Goal: Task Accomplishment & Management: Manage account settings

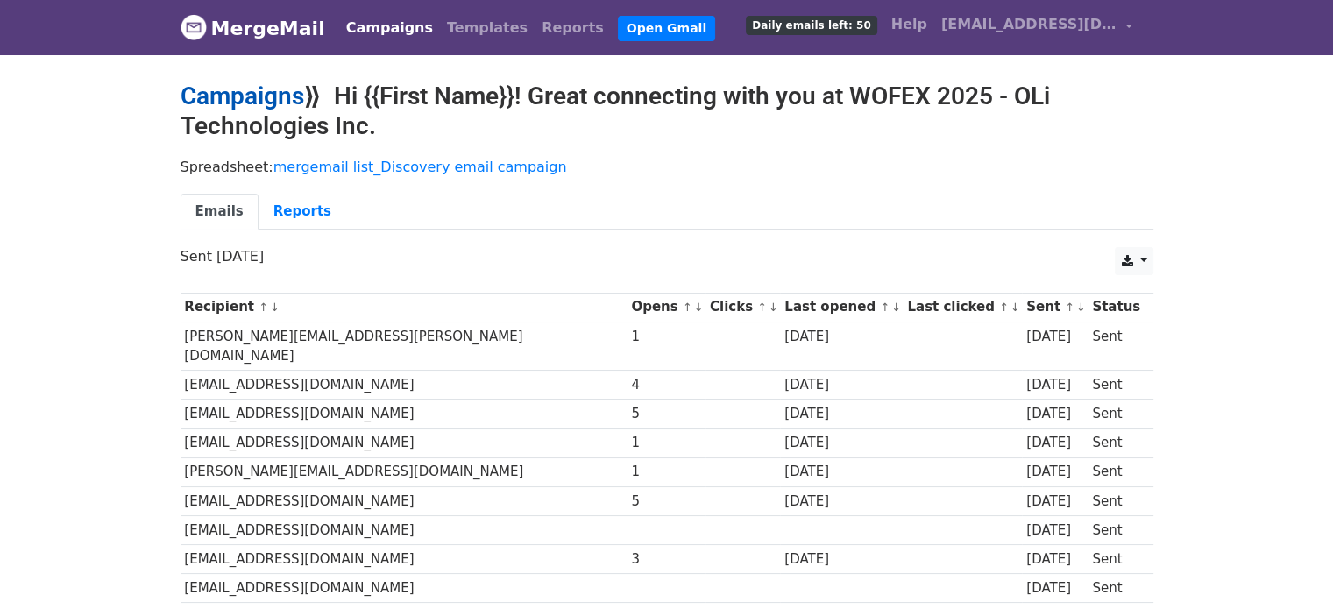
click at [255, 93] on link "Campaigns" at bounding box center [243, 96] width 124 height 29
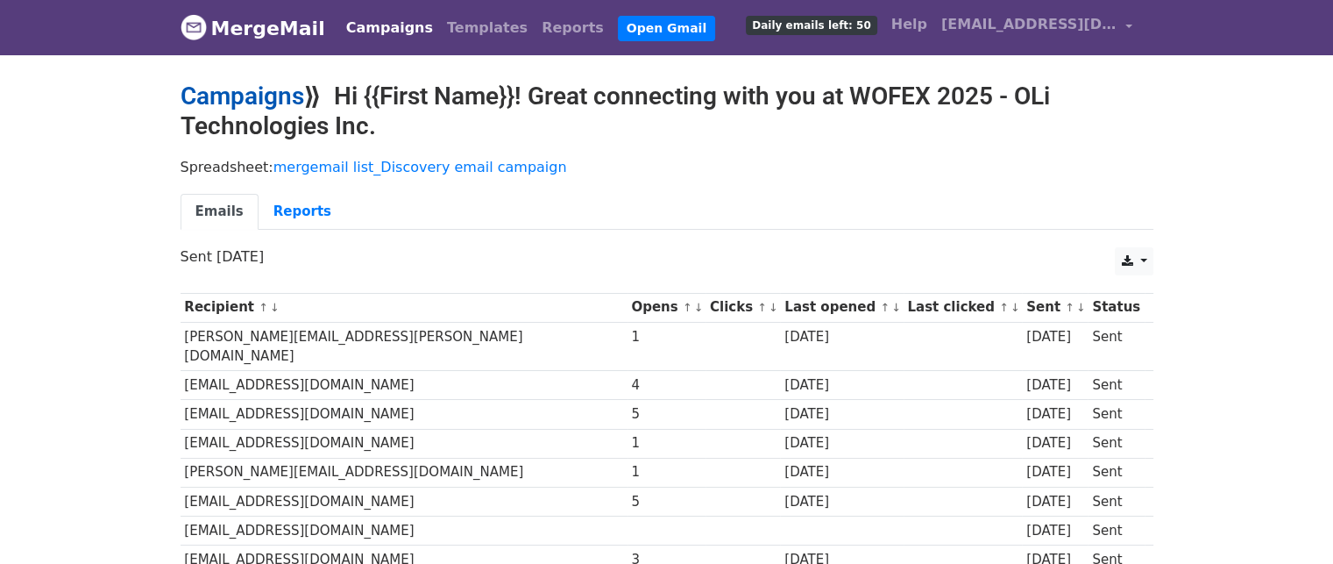
click at [245, 104] on link "Campaigns" at bounding box center [243, 96] width 124 height 29
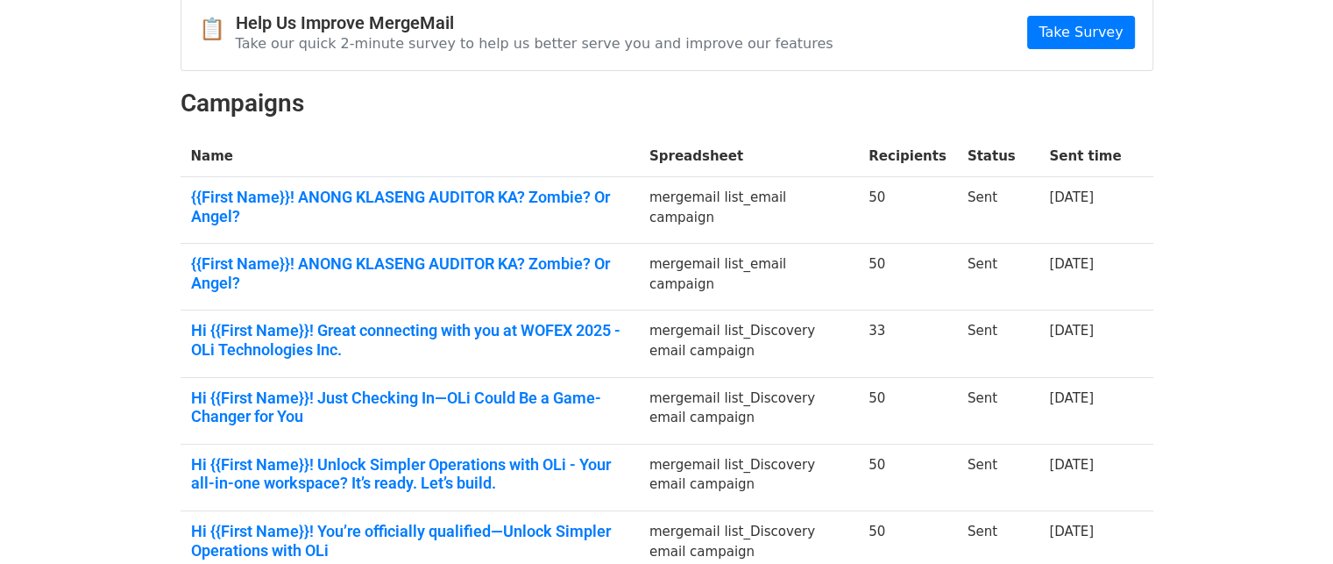
scroll to position [175, 0]
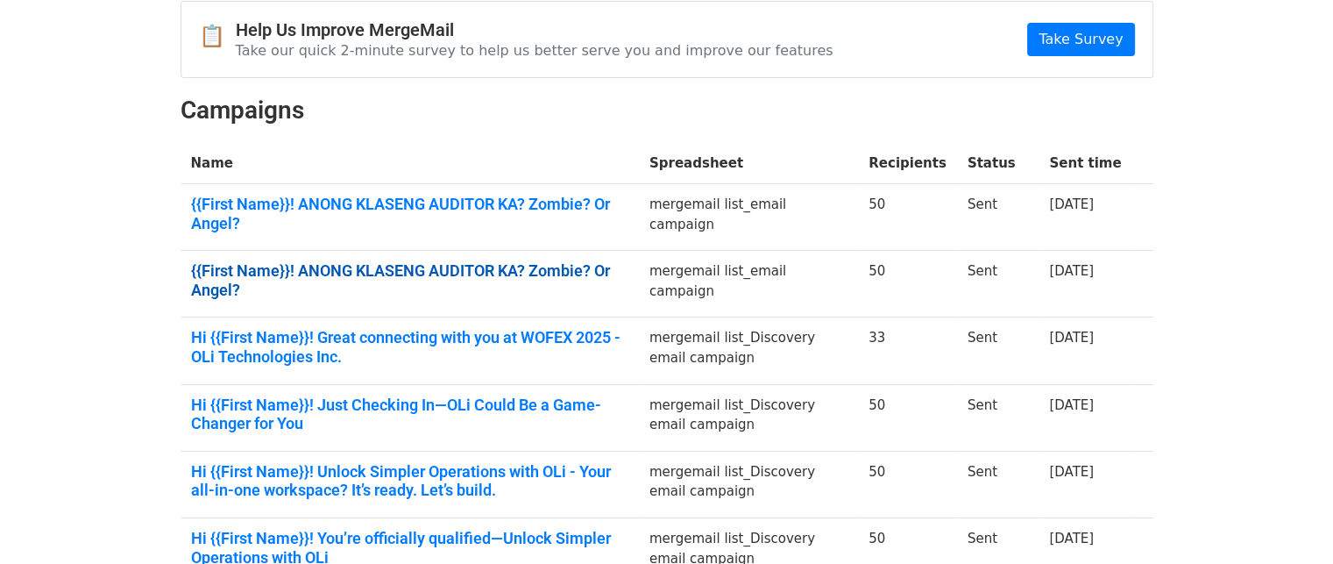
click at [553, 264] on link "{{First Name}}! ANONG KLASENG AUDITOR KA? Zombie? Or Angel?" at bounding box center [409, 280] width 437 height 38
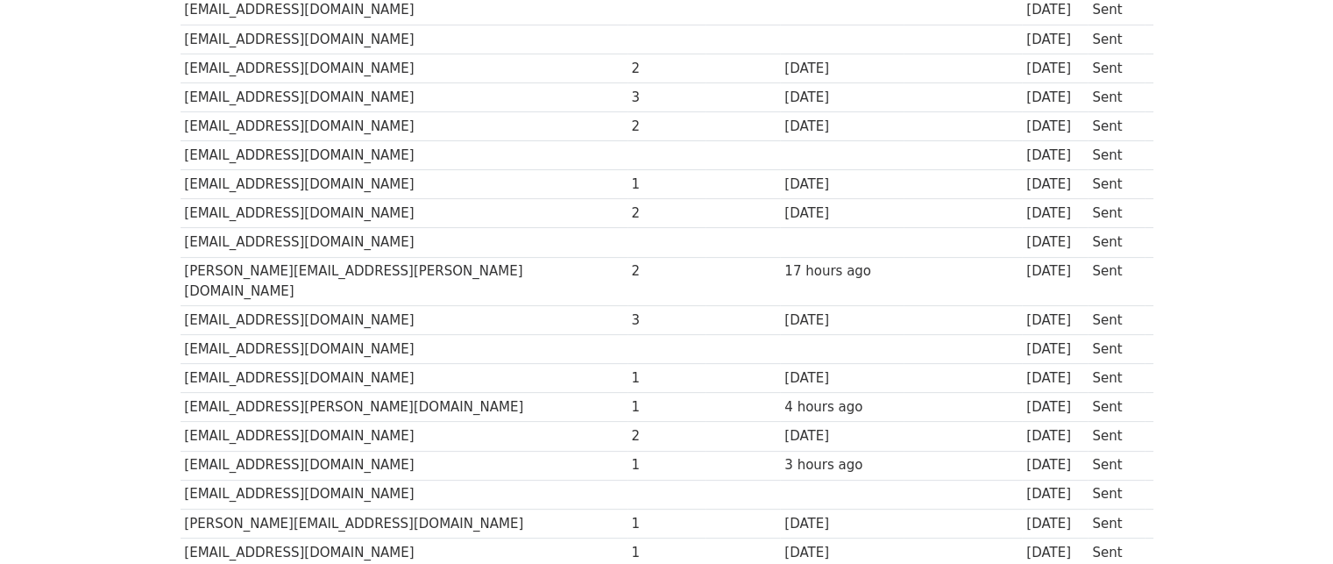
scroll to position [88, 0]
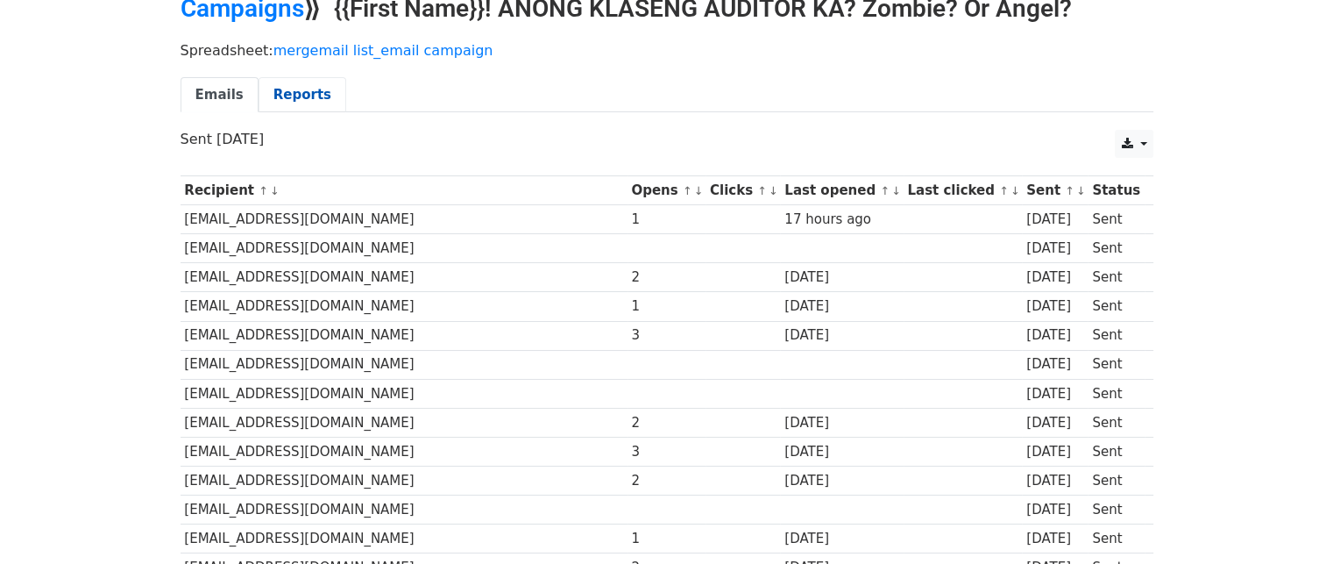
click at [289, 100] on link "Reports" at bounding box center [303, 95] width 88 height 36
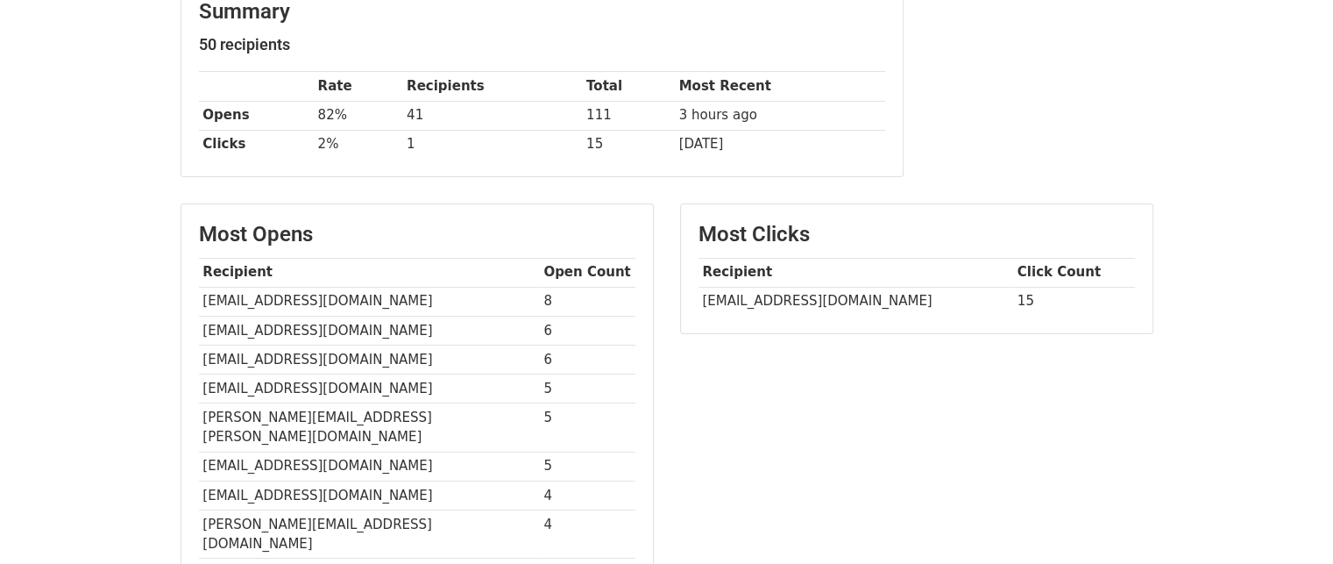
scroll to position [175, 0]
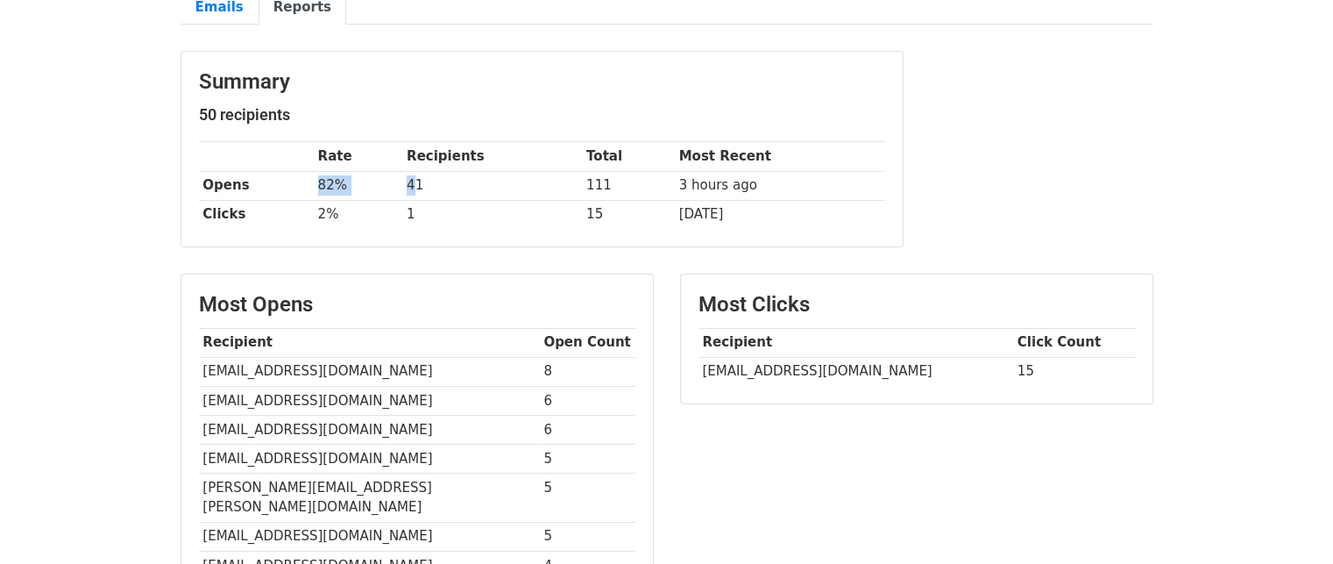
drag, startPoint x: 318, startPoint y: 184, endPoint x: 416, endPoint y: 182, distance: 98.2
click at [416, 182] on tr "Opens 82% 41 111 3 hours ago" at bounding box center [542, 185] width 686 height 29
drag, startPoint x: 762, startPoint y: 185, endPoint x: 361, endPoint y: 190, distance: 400.6
click at [361, 190] on tr "Opens 82% 41 111 3 hours ago" at bounding box center [542, 185] width 686 height 29
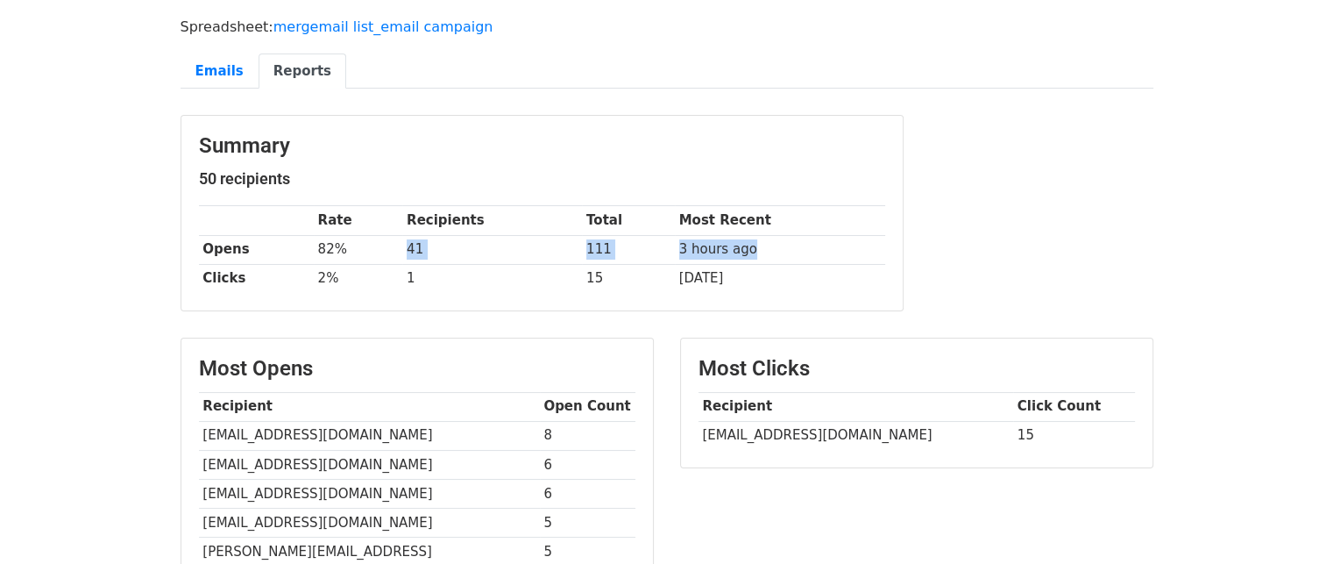
scroll to position [0, 0]
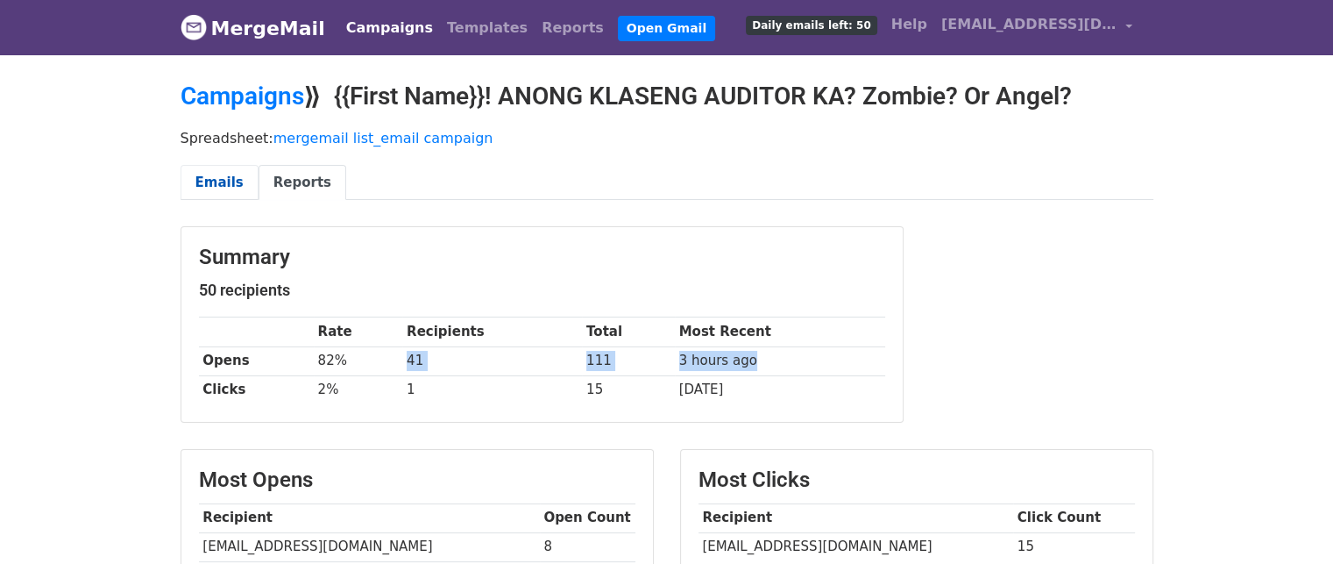
click at [230, 172] on link "Emails" at bounding box center [220, 183] width 78 height 36
